Goal: Use online tool/utility: Utilize a website feature to perform a specific function

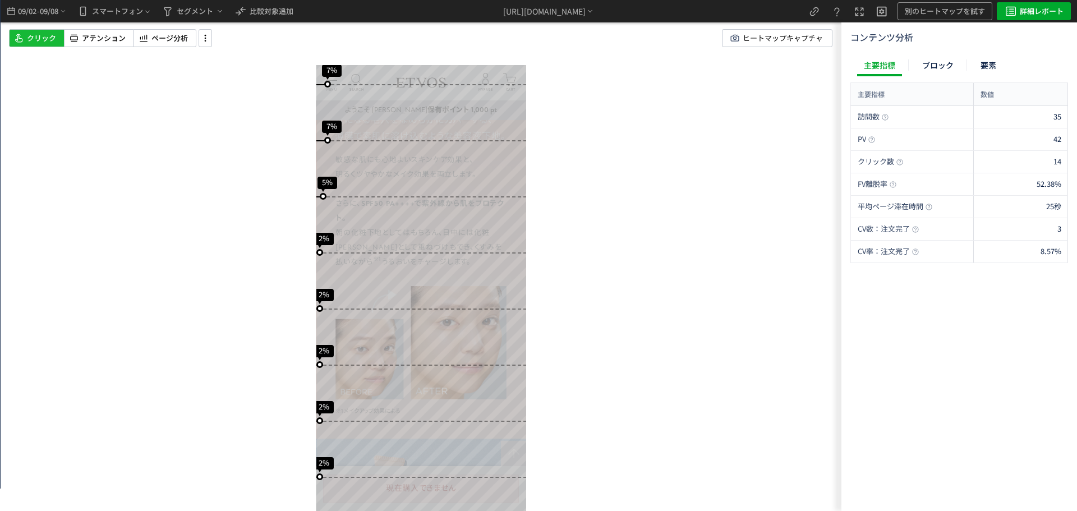
scroll to position [785, 0]
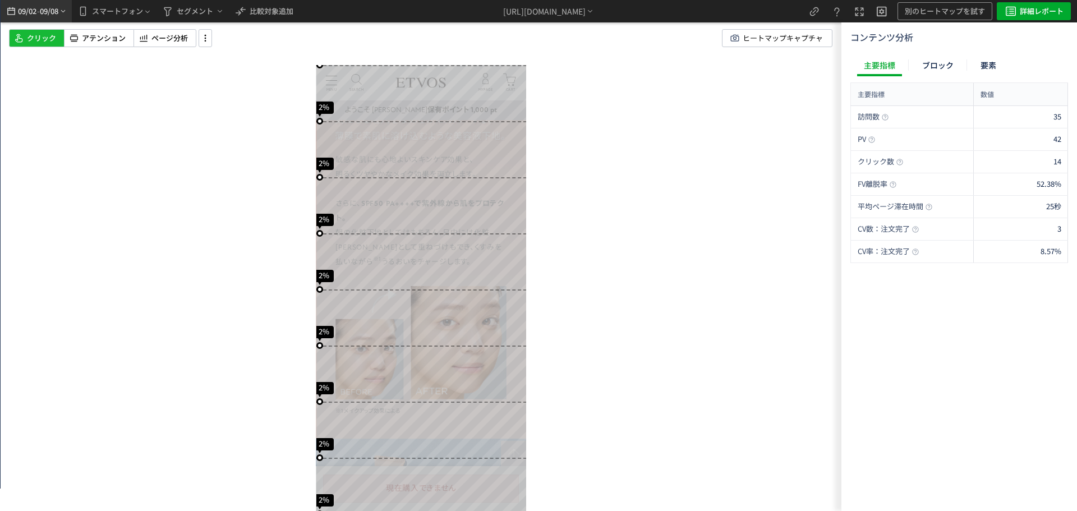
click at [51, 4] on span "09/08" at bounding box center [49, 11] width 19 height 22
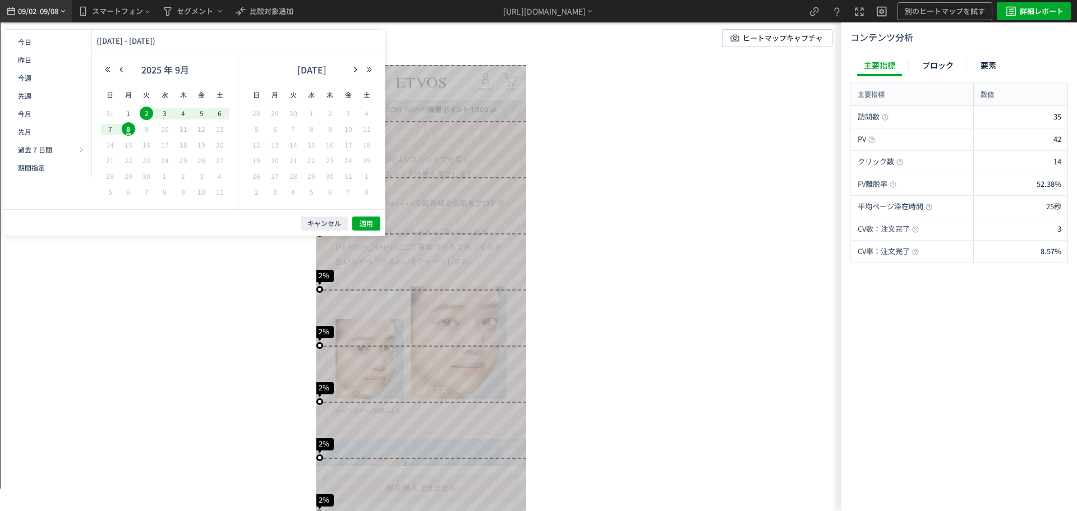
scroll to position [0, 0]
click at [123, 70] on icon "button" at bounding box center [121, 69] width 7 height 7
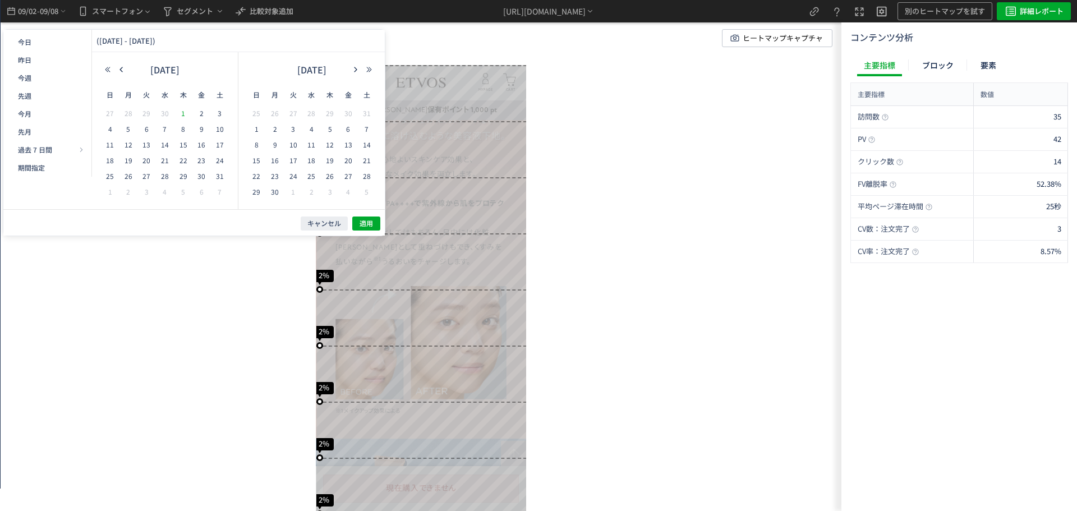
click at [182, 112] on span "1" at bounding box center [183, 113] width 13 height 13
click at [167, 127] on span "7" at bounding box center [164, 128] width 13 height 13
click at [364, 218] on button "適用" at bounding box center [366, 223] width 28 height 14
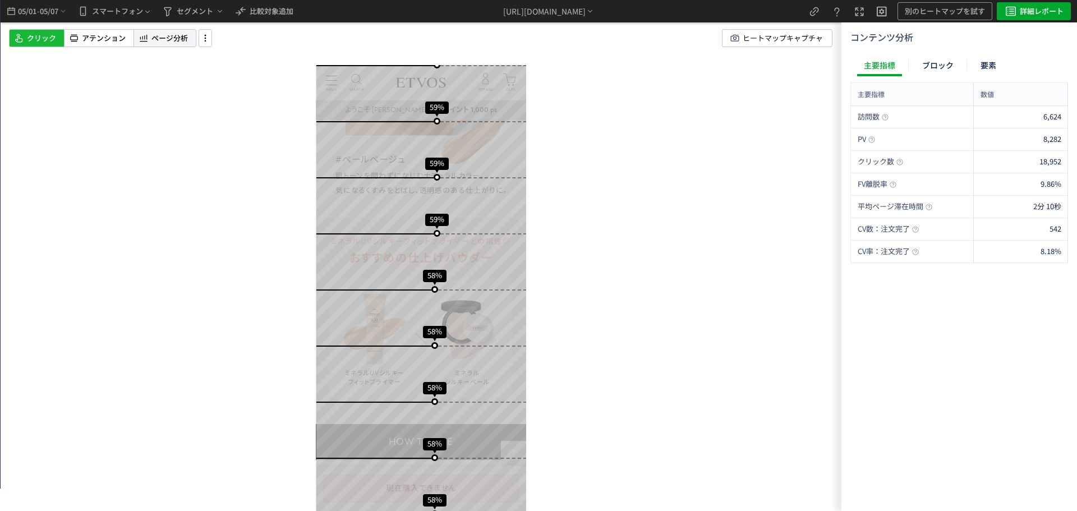
click at [182, 41] on span "ページ分析" at bounding box center [169, 38] width 36 height 11
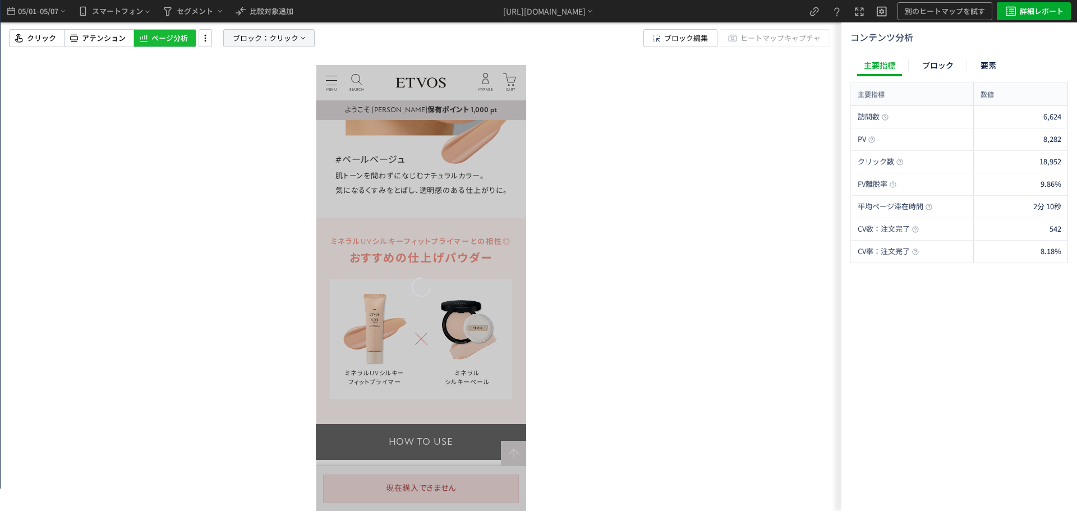
click at [263, 38] on span "ブロック：" at bounding box center [251, 38] width 36 height 17
click at [230, 99] on span "要素" at bounding box center [228, 96] width 17 height 11
click at [229, 141] on span "クリック" at bounding box center [237, 134] width 29 height 13
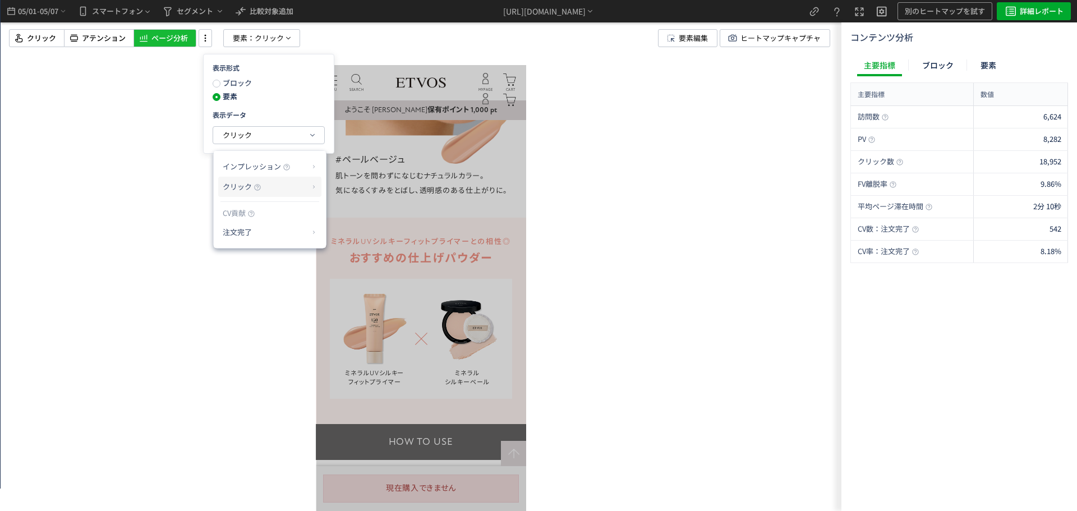
click at [244, 186] on span "クリック" at bounding box center [237, 186] width 29 height 11
click at [339, 217] on li "クリック率" at bounding box center [359, 214] width 60 height 20
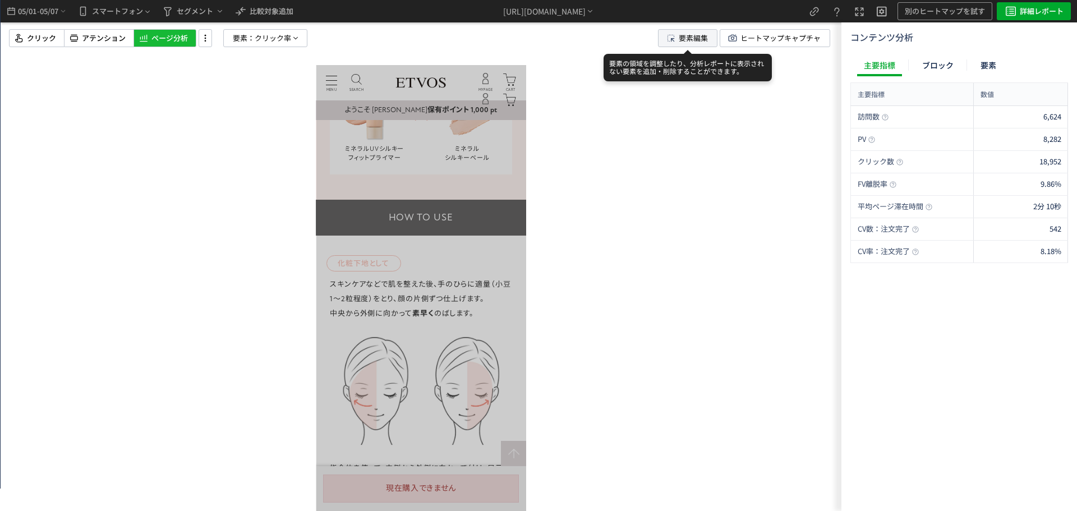
click at [696, 35] on span "要素編集" at bounding box center [693, 38] width 29 height 17
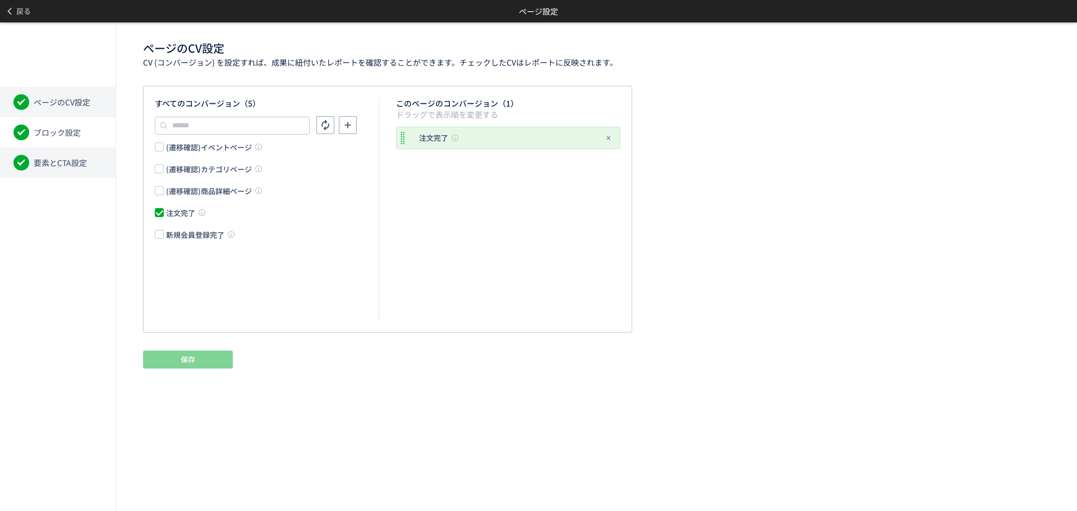
click at [72, 162] on span "要素とCTA設定" at bounding box center [60, 162] width 53 height 11
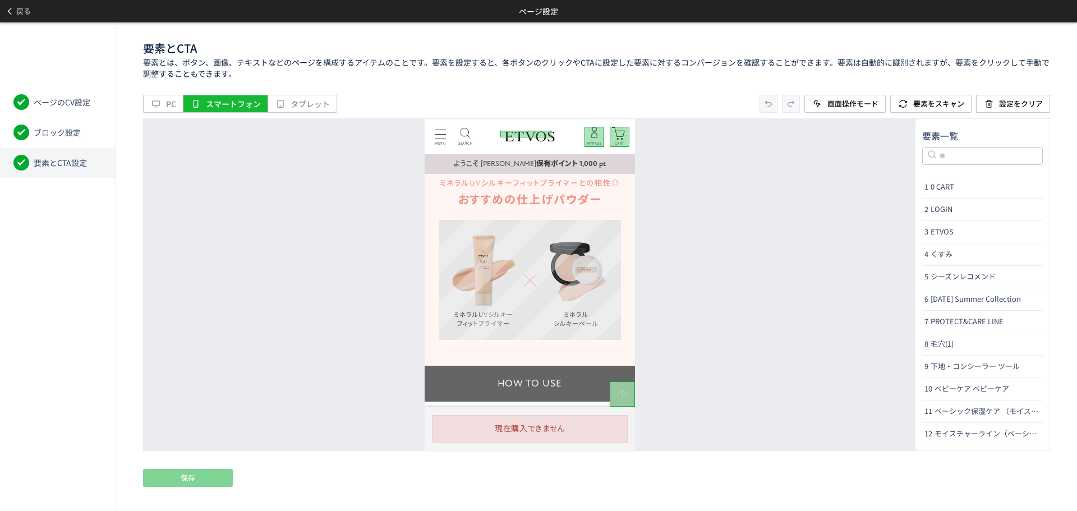
click at [532, 322] on div "ミネラルUVシルキー フィットプライマー ミネラル シルキーベール" at bounding box center [529, 280] width 182 height 120
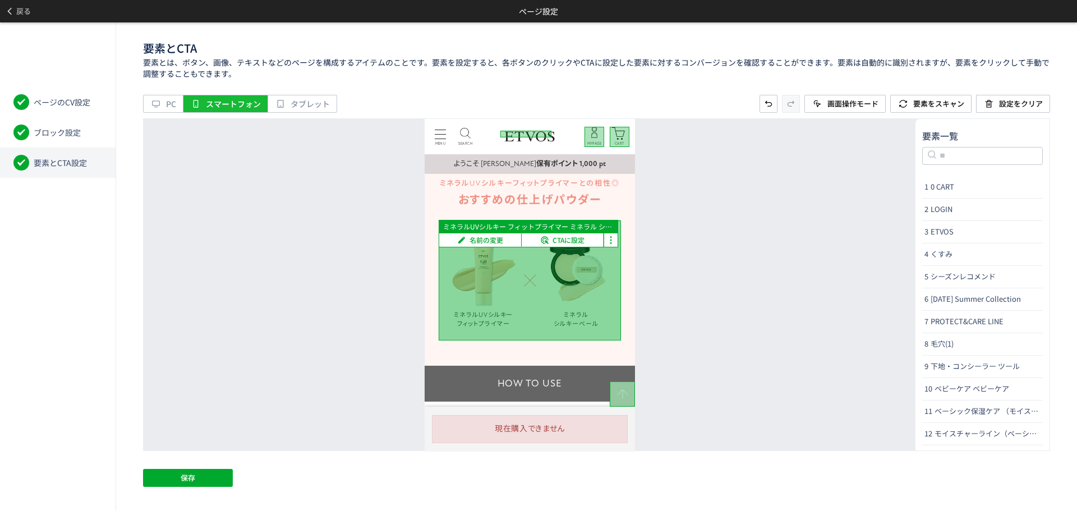
click at [597, 302] on div "ミネラルUVシルキー フィットプライマー ミネラル シルキーベール" at bounding box center [529, 280] width 182 height 120
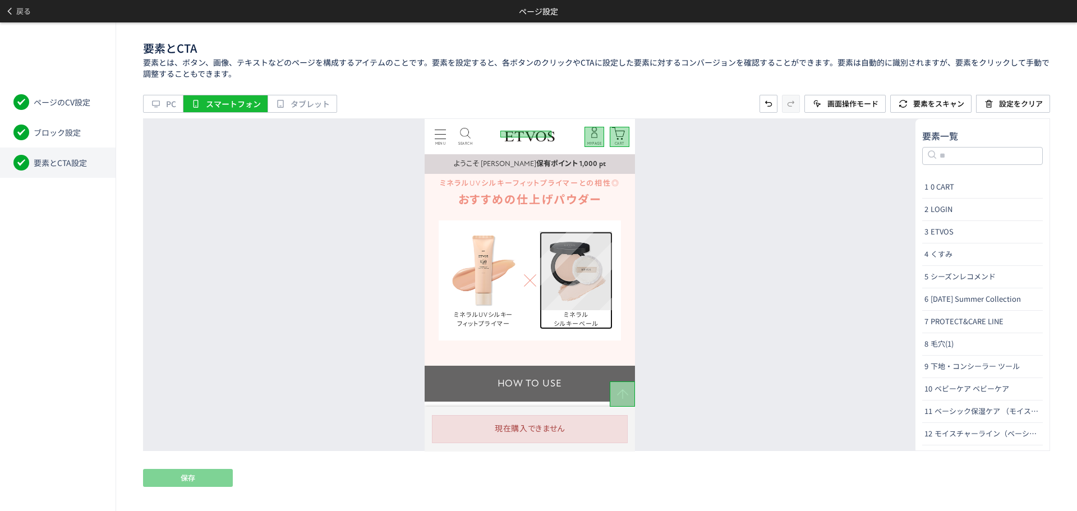
click at [590, 302] on img at bounding box center [575, 270] width 73 height 79
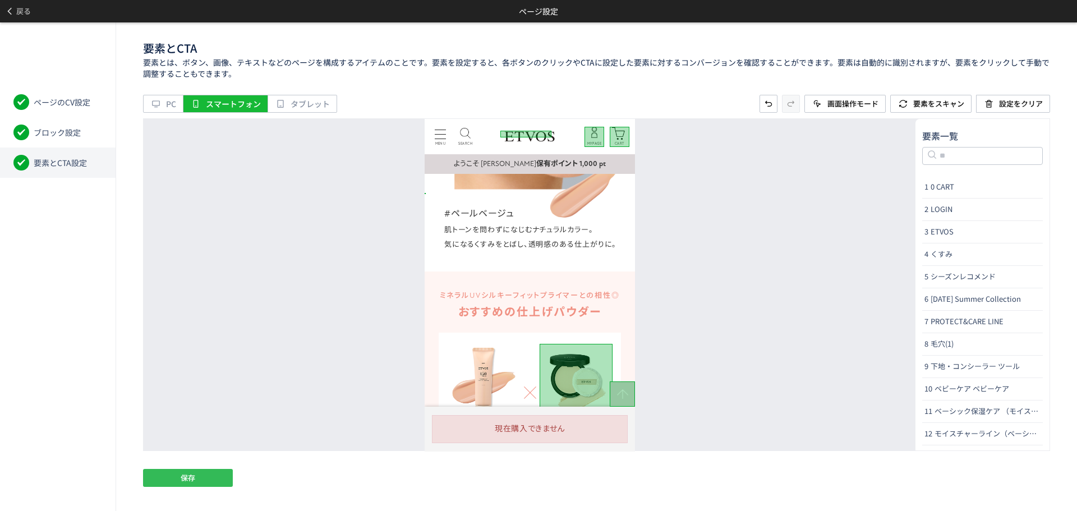
click at [193, 473] on span "保存" at bounding box center [188, 478] width 15 height 18
click at [24, 11] on span "戻る" at bounding box center [23, 11] width 15 height 18
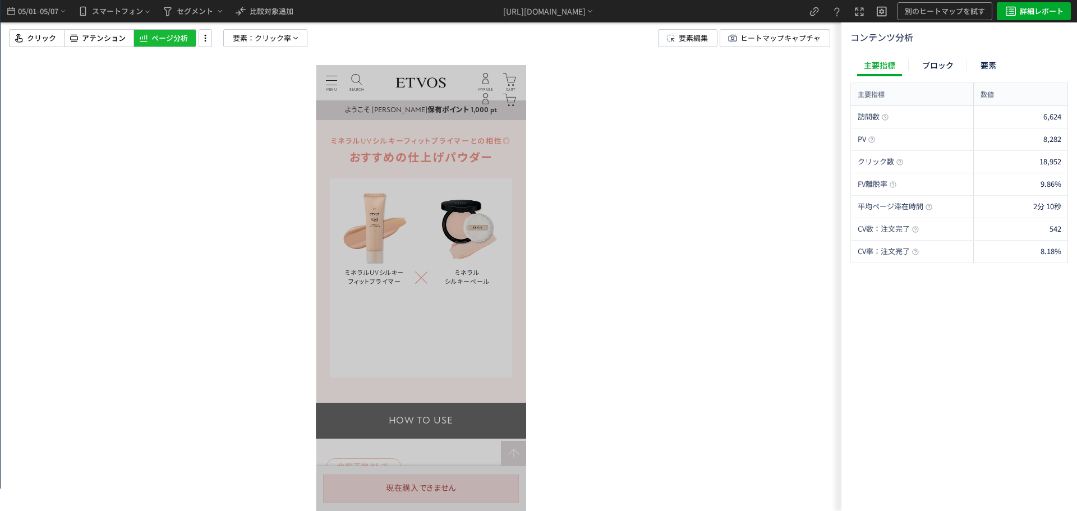
scroll to position [2243, 0]
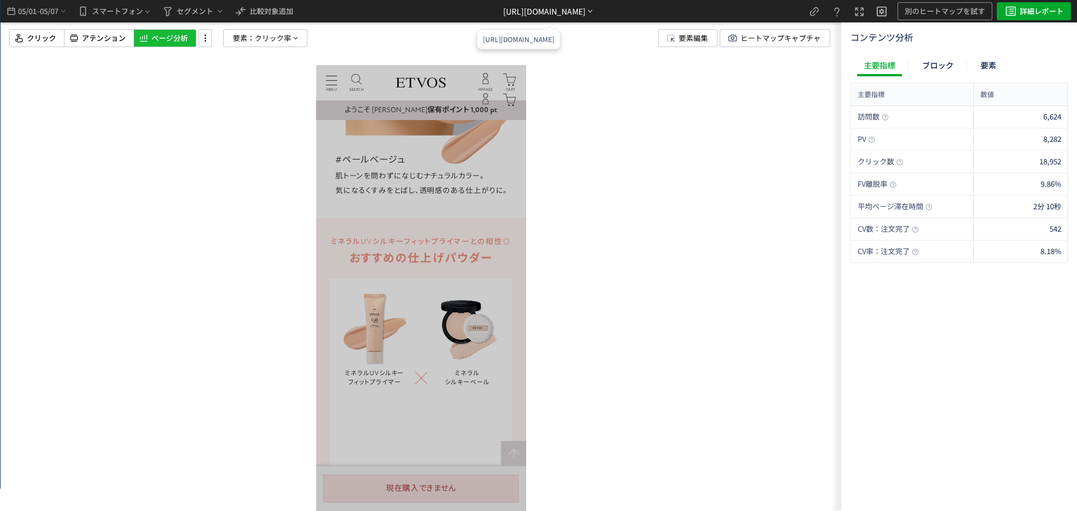
click at [585, 13] on div "[URL][DOMAIN_NAME]" at bounding box center [544, 12] width 82 height 12
click at [581, 46] on li "別ページに移動" at bounding box center [549, 43] width 96 height 18
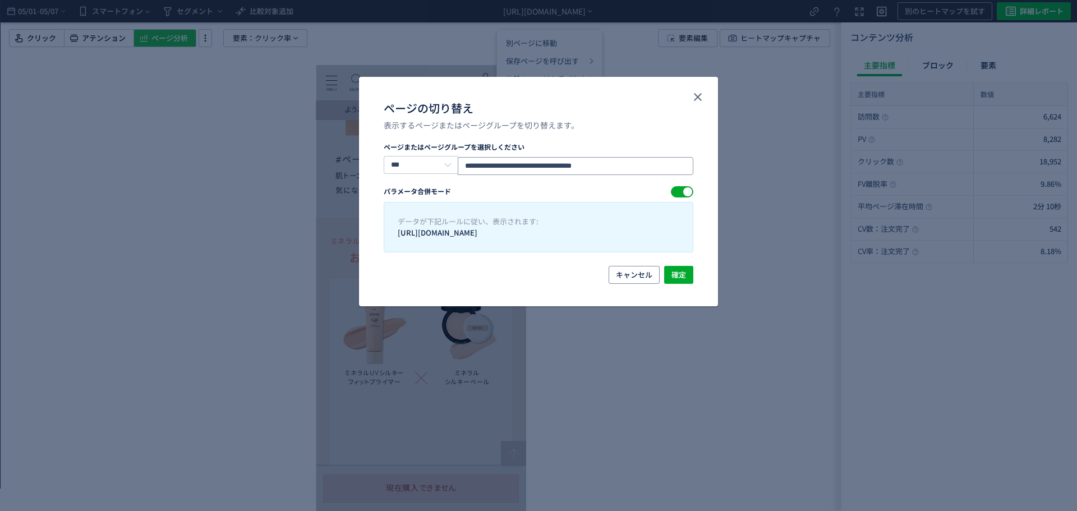
drag, startPoint x: 553, startPoint y: 168, endPoint x: 389, endPoint y: 176, distance: 164.5
click at [389, 176] on section "**********" at bounding box center [539, 197] width 310 height 110
